Goal: Check status: Check status

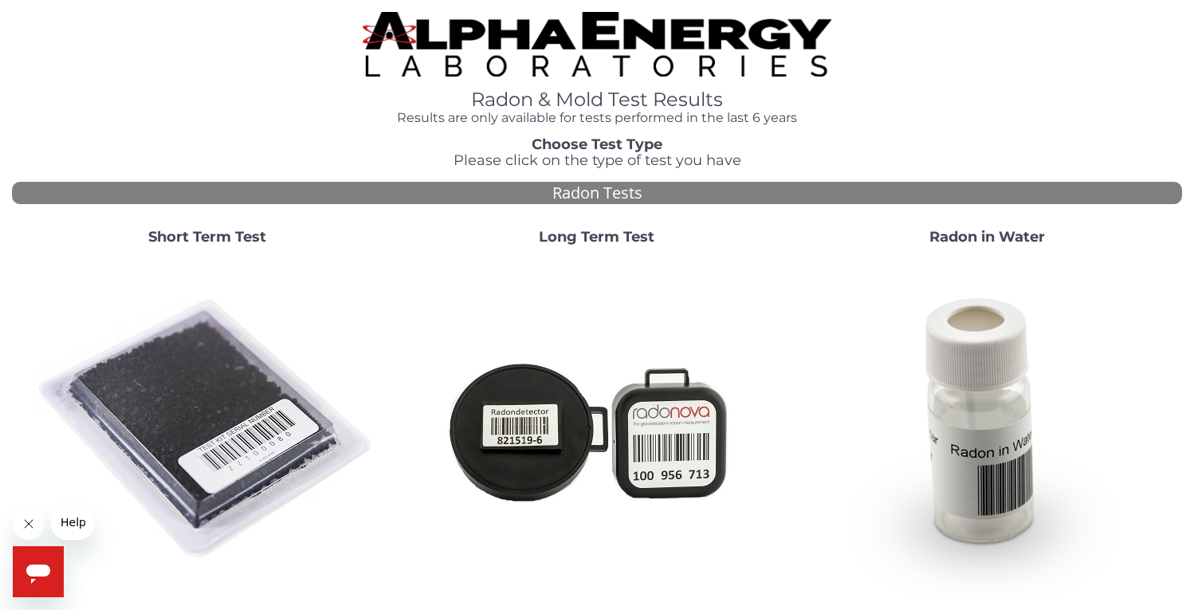
click at [186, 236] on strong "Short Term Test" at bounding box center [207, 237] width 118 height 18
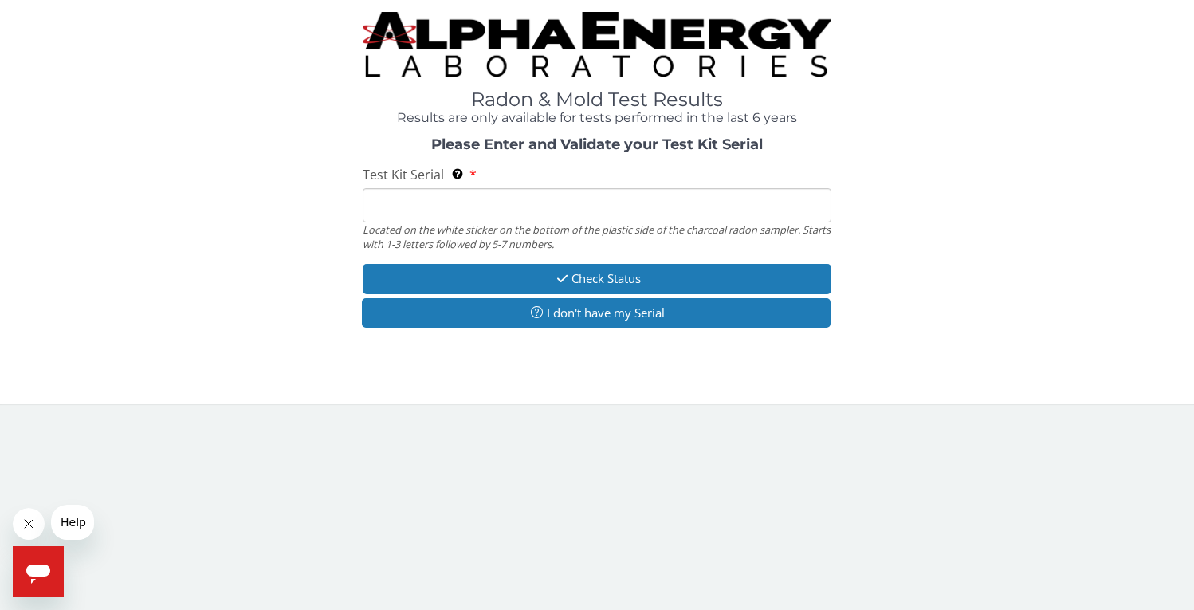
drag, startPoint x: 406, startPoint y: 205, endPoint x: 398, endPoint y: 206, distance: 8.1
click at [406, 205] on input "Test Kit Serial Located on the white sticker on the bottom of the plastic side …" at bounding box center [597, 205] width 468 height 34
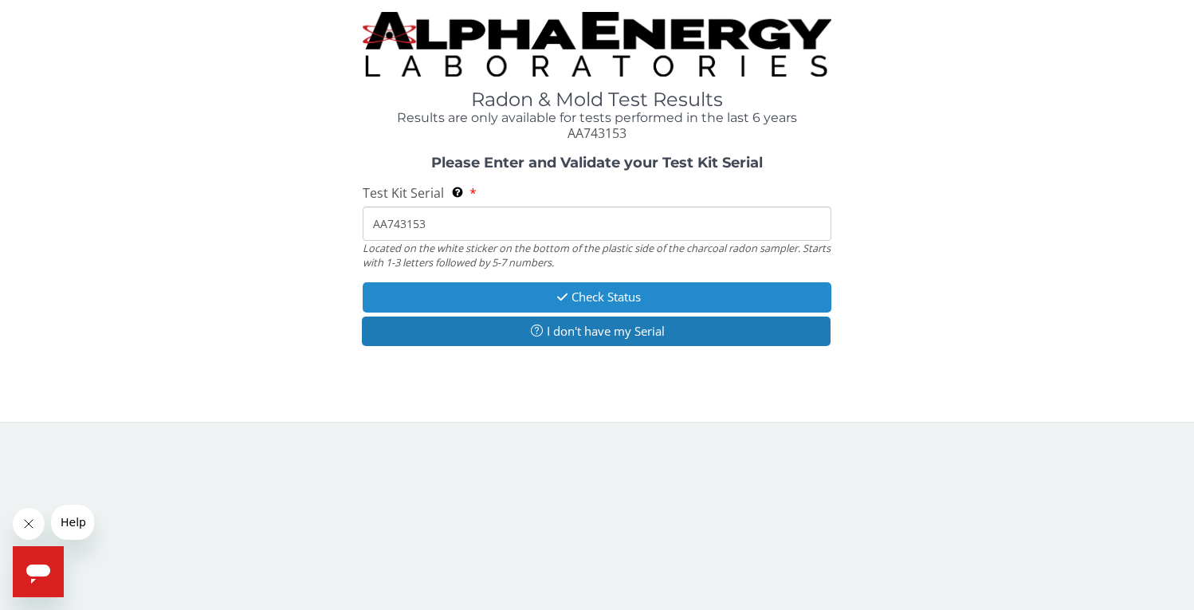
type input "AA743153"
click at [535, 300] on button "Check Status" at bounding box center [597, 296] width 468 height 29
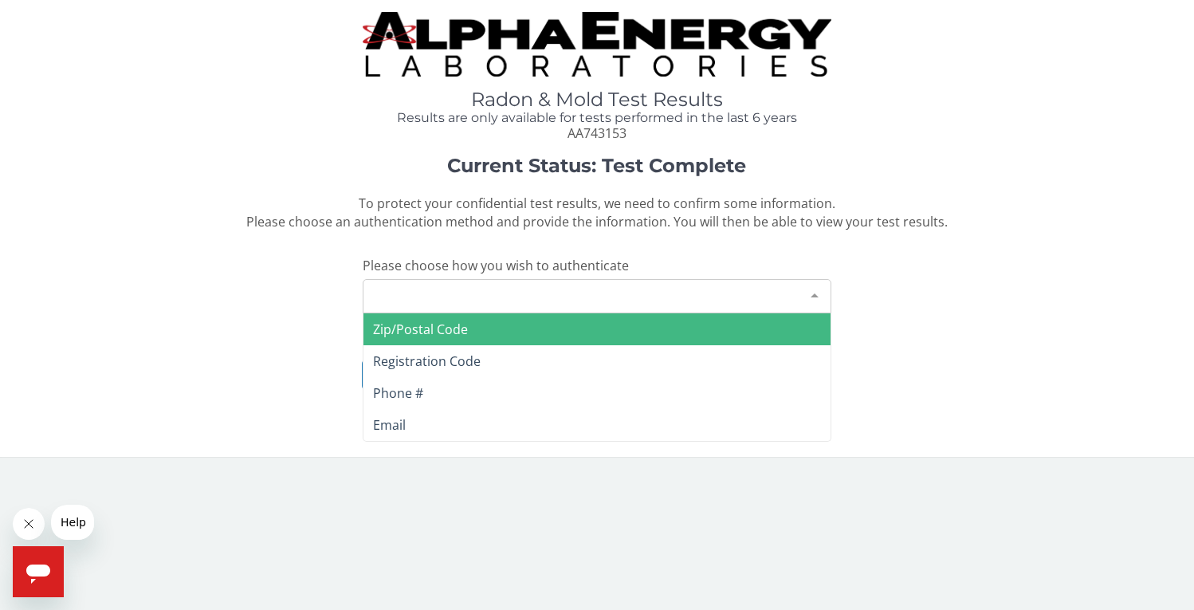
click at [814, 295] on div at bounding box center [814, 295] width 32 height 30
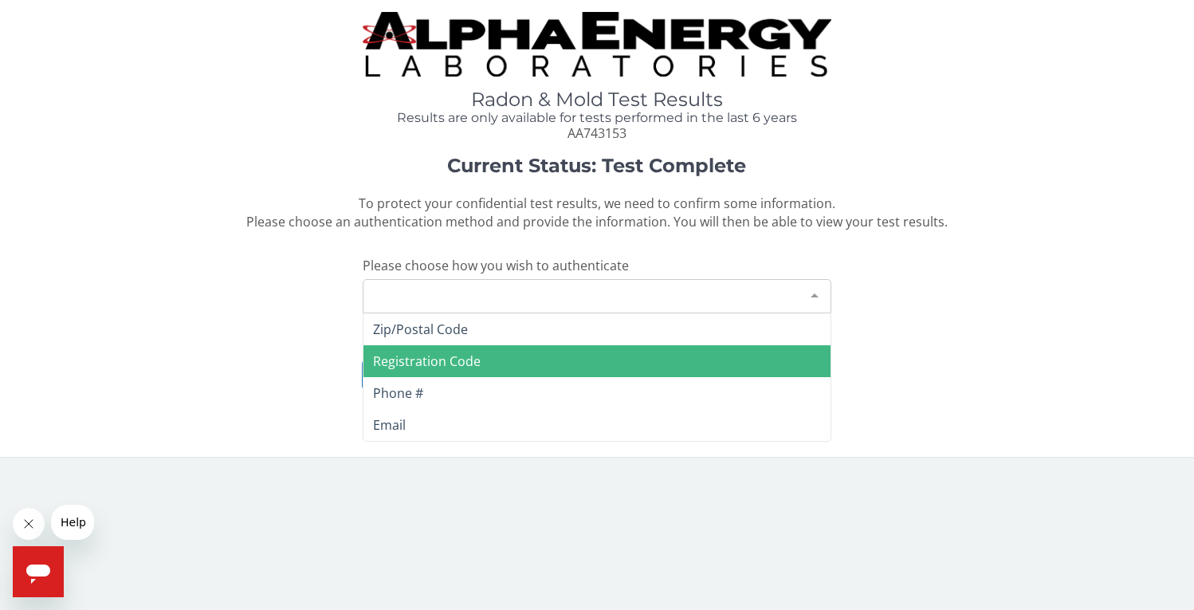
click at [723, 359] on span "Registration Code" at bounding box center [596, 361] width 466 height 32
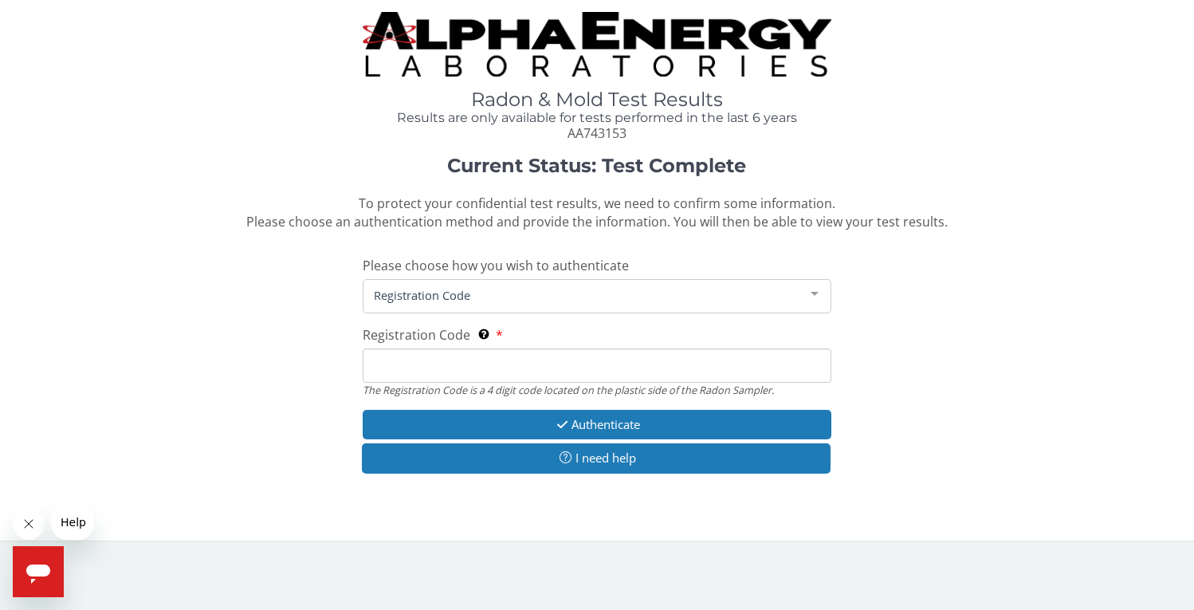
click at [559, 359] on input "Registration Code The Registration Code is a 4 digit code located on the plasti…" at bounding box center [597, 365] width 468 height 34
type input "1C5D"
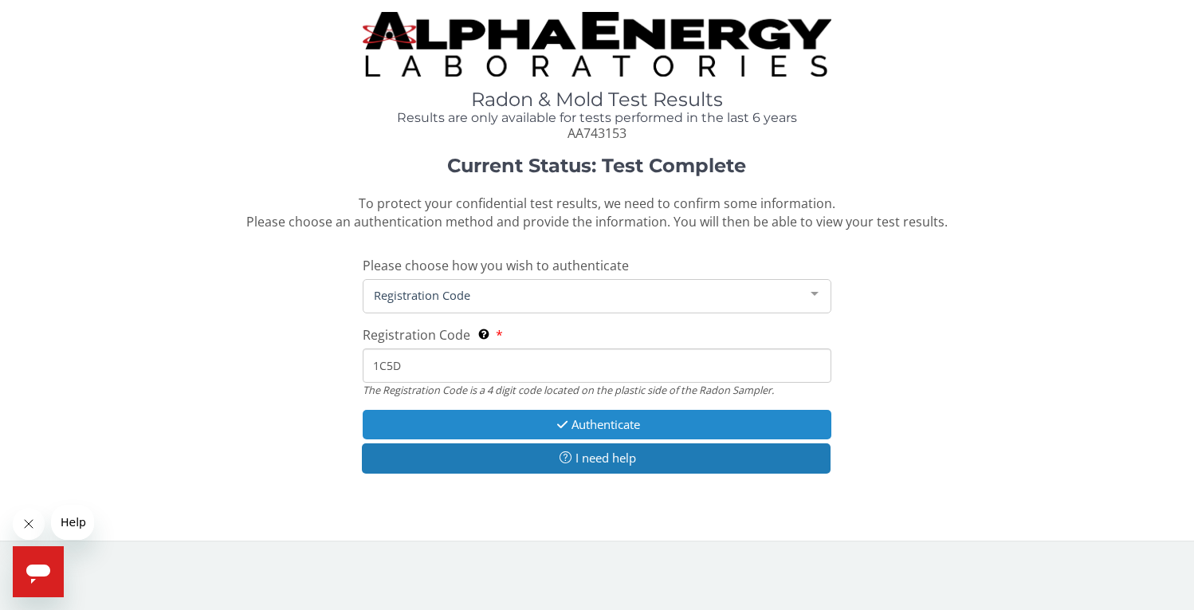
click at [711, 424] on button "Authenticate" at bounding box center [597, 424] width 468 height 29
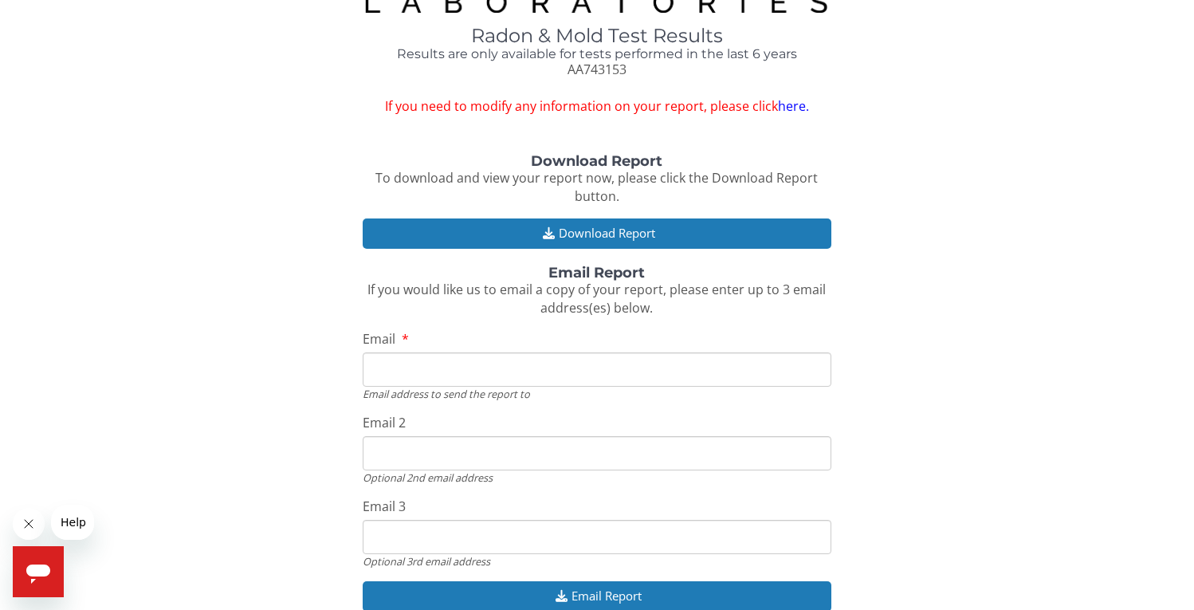
scroll to position [123, 0]
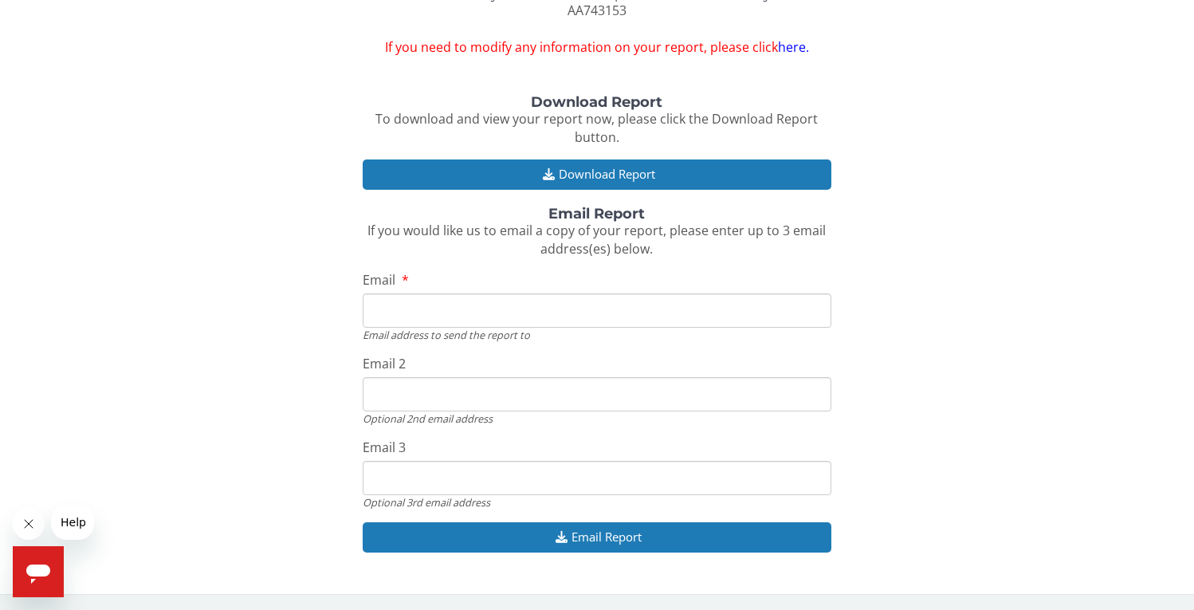
drag, startPoint x: 400, startPoint y: 310, endPoint x: 233, endPoint y: 292, distance: 168.2
click at [398, 310] on input "Email" at bounding box center [597, 310] width 468 height 34
type input "[EMAIL_ADDRESS][DOMAIN_NAME]"
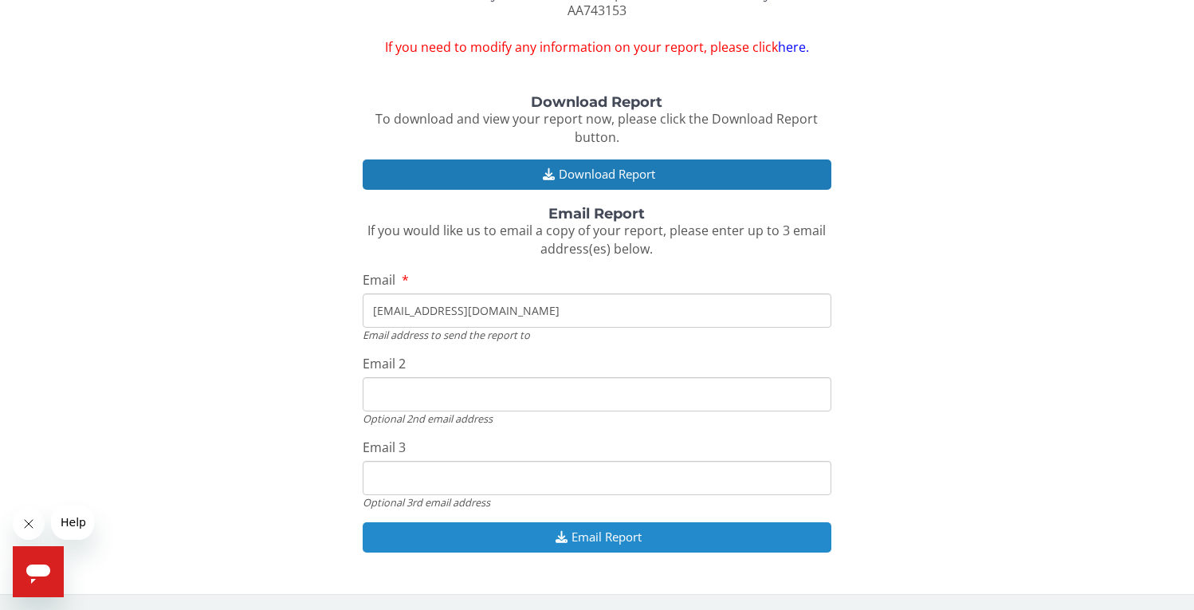
click at [573, 538] on button "Email Report" at bounding box center [597, 536] width 468 height 29
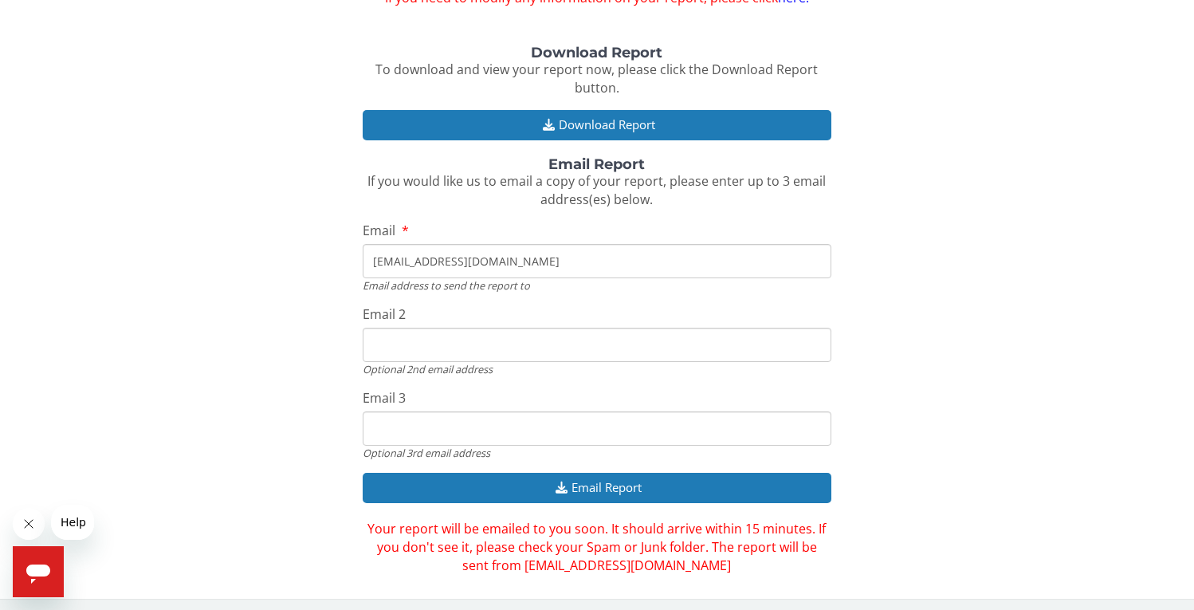
scroll to position [177, 0]
